Goal: Find specific page/section: Find specific page/section

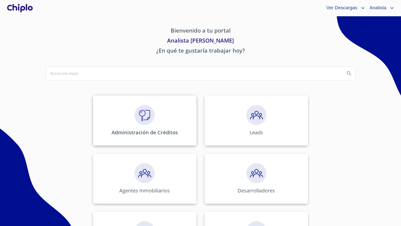
click at [148, 106] on img at bounding box center [144, 115] width 20 height 20
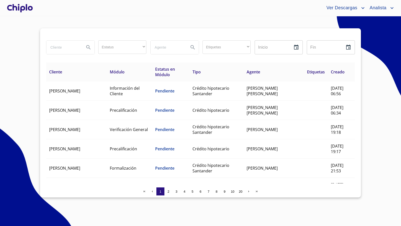
click at [72, 45] on input "search" at bounding box center [63, 48] width 34 height 14
type input "[PERSON_NAME]"
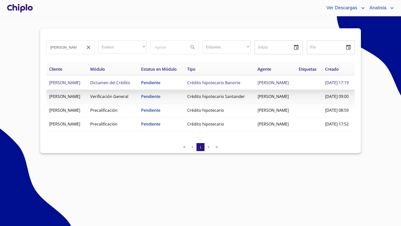
copy span "[PERSON_NAME]"
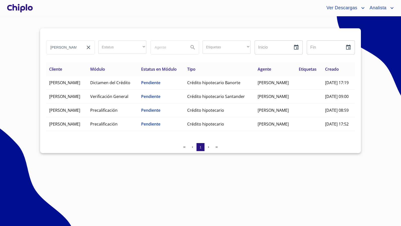
drag, startPoint x: 87, startPoint y: 95, endPoint x: 33, endPoint y: 111, distance: 55.8
click at [33, 111] on section "[PERSON_NAME] ​ ​ Etiquetas ​ ​ Inicio ​ Fin ​ Cliente Módulo Estatus en Módulo…" at bounding box center [200, 121] width 401 height 210
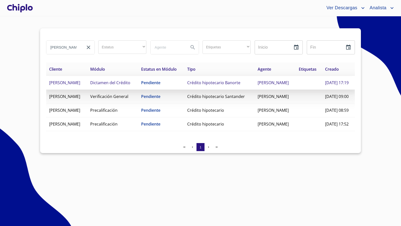
click at [62, 85] on span "[PERSON_NAME]" at bounding box center [64, 83] width 31 height 6
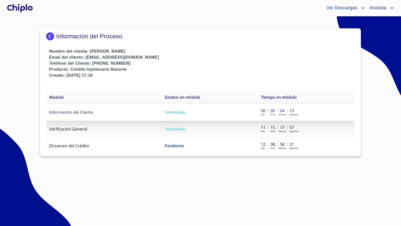
click at [83, 109] on span "Información del Cliente" at bounding box center [71, 112] width 44 height 6
